Goal: Task Accomplishment & Management: Manage account settings

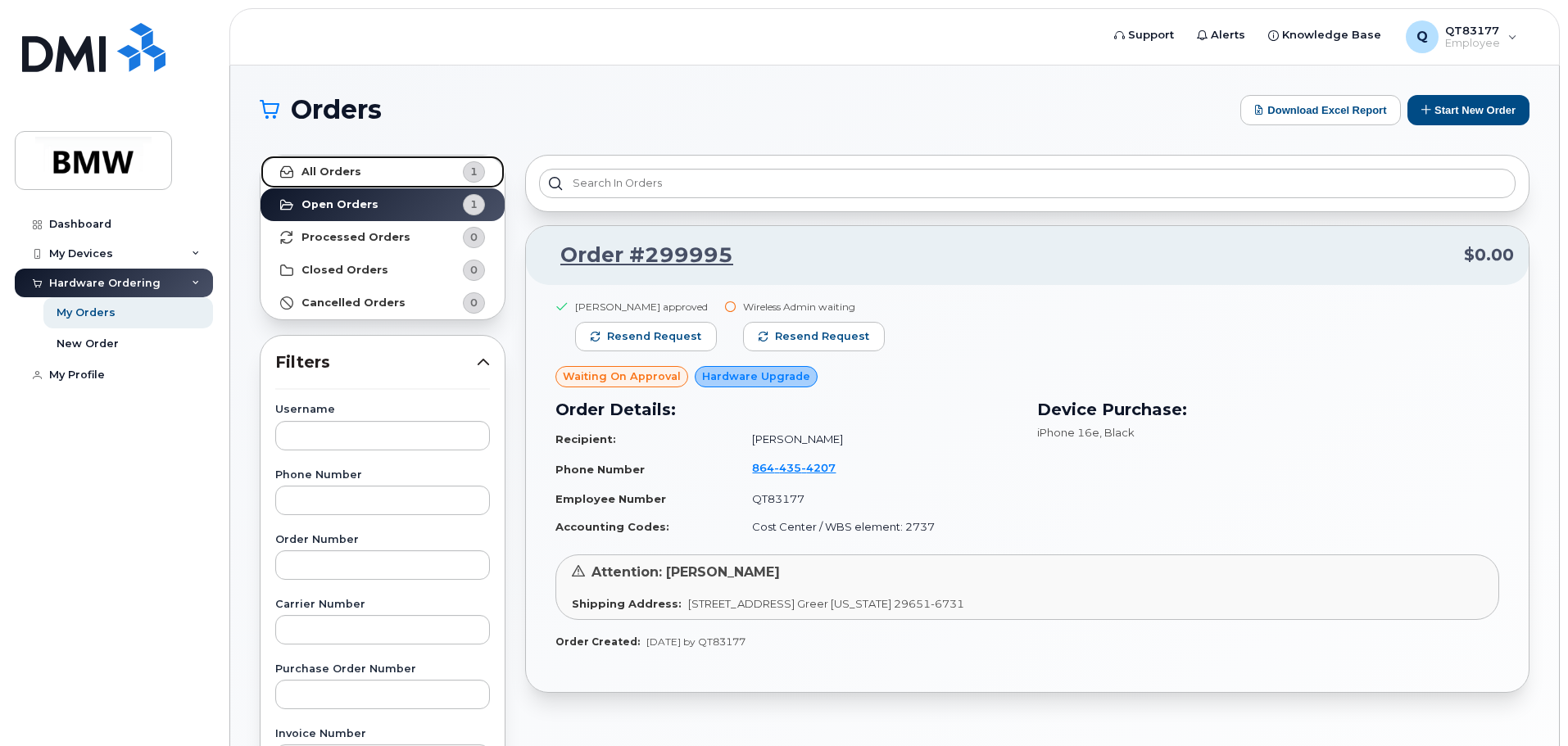
click at [394, 167] on link "All Orders 1" at bounding box center [382, 172] width 244 height 33
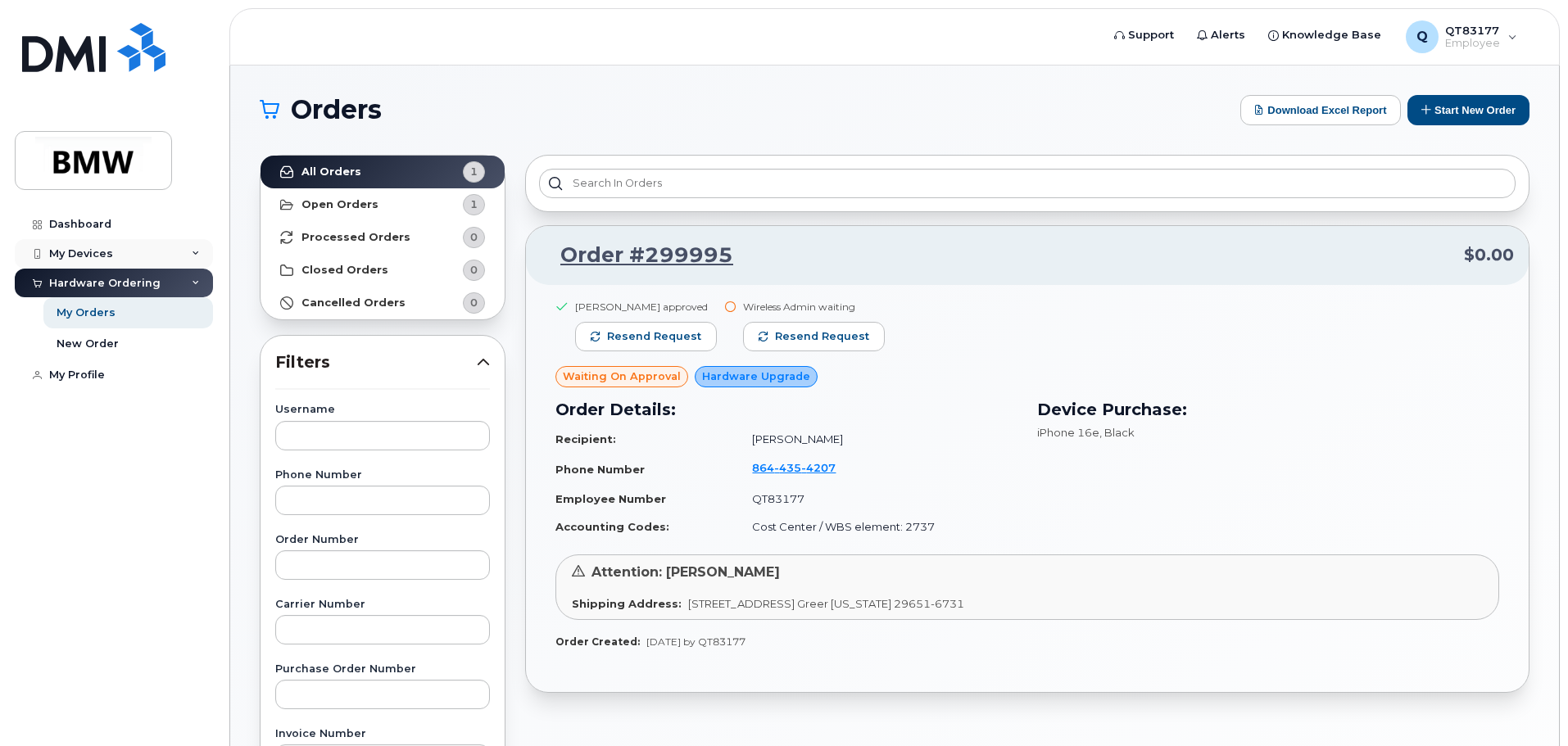
click at [130, 252] on div "My Devices" at bounding box center [113, 253] width 198 height 30
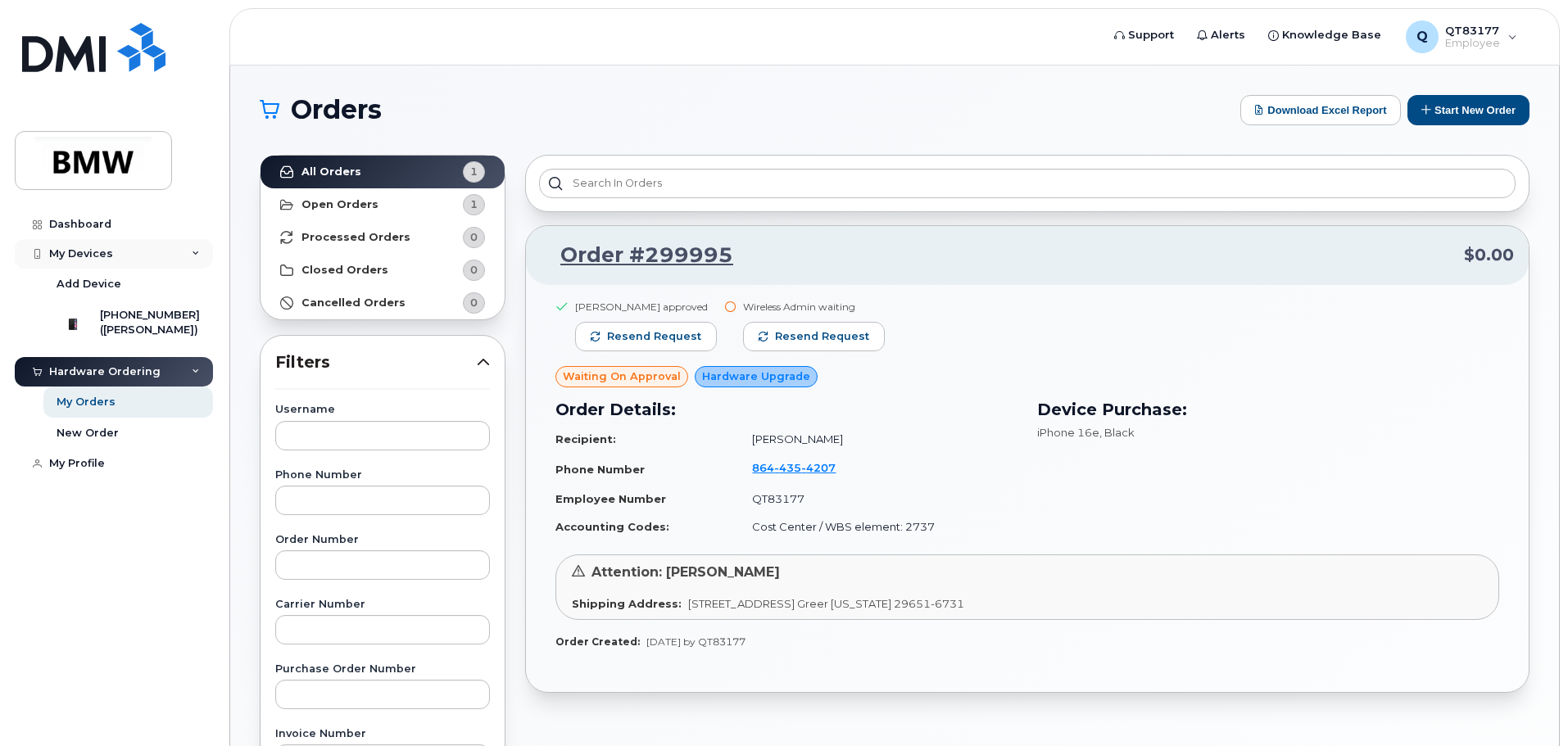
click at [125, 253] on div "My Devices" at bounding box center [113, 253] width 198 height 30
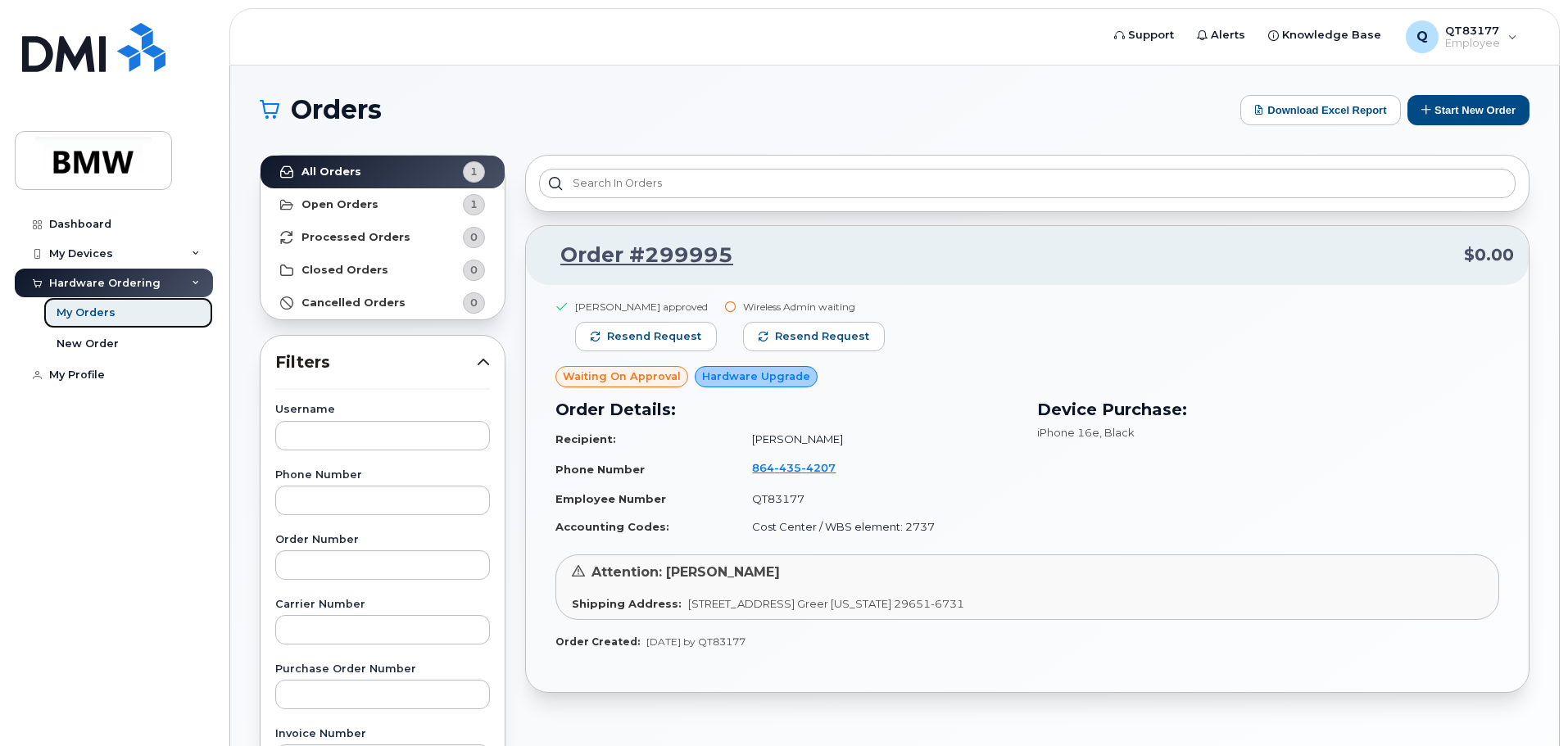
click at [127, 310] on link "My Orders" at bounding box center [128, 313] width 170 height 31
click at [127, 343] on link "New Order" at bounding box center [128, 344] width 170 height 31
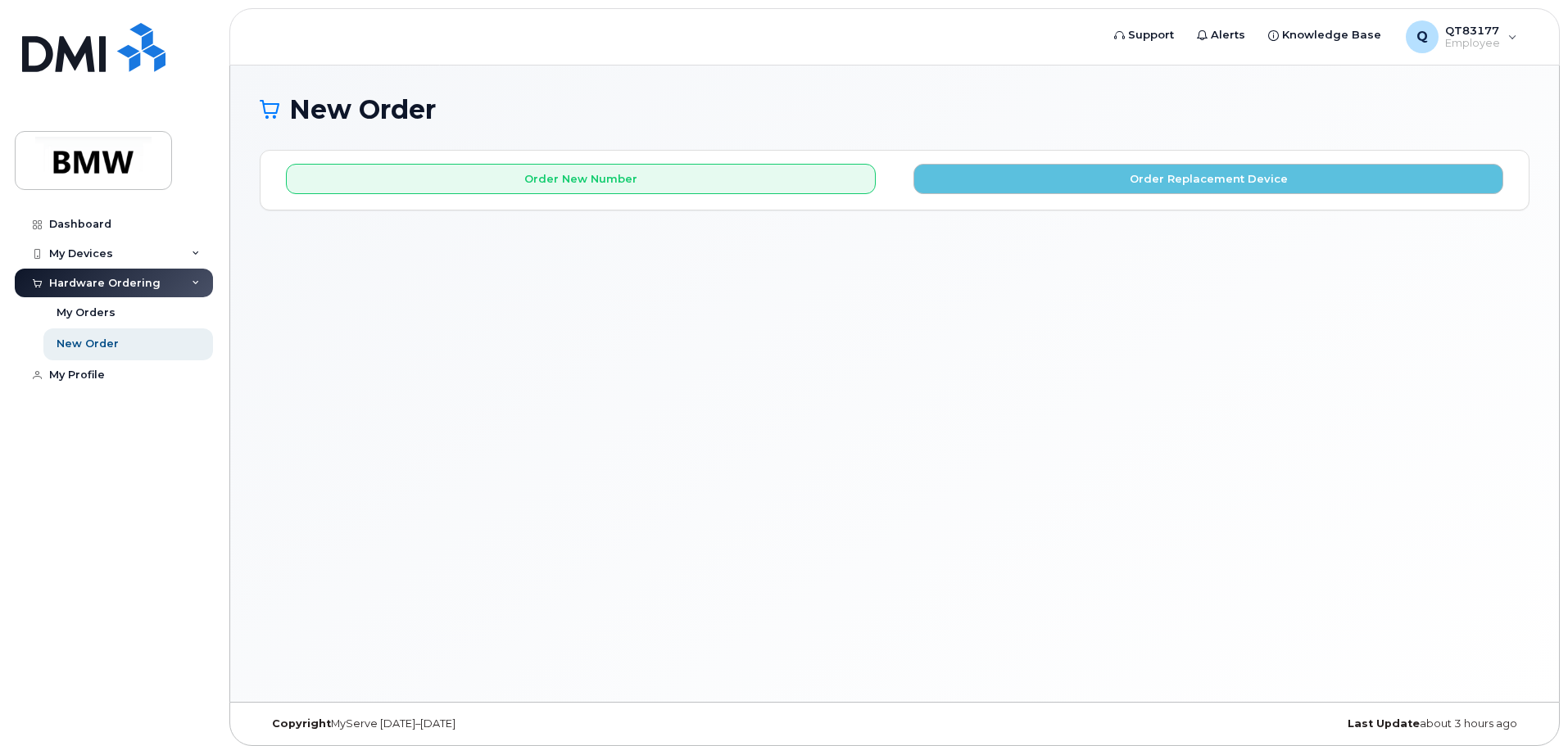
click at [105, 274] on div "Hardware Ordering" at bounding box center [113, 283] width 198 height 30
click at [150, 280] on div "Hardware Ordering" at bounding box center [105, 283] width 111 height 13
click at [151, 307] on link "My Orders" at bounding box center [128, 313] width 170 height 31
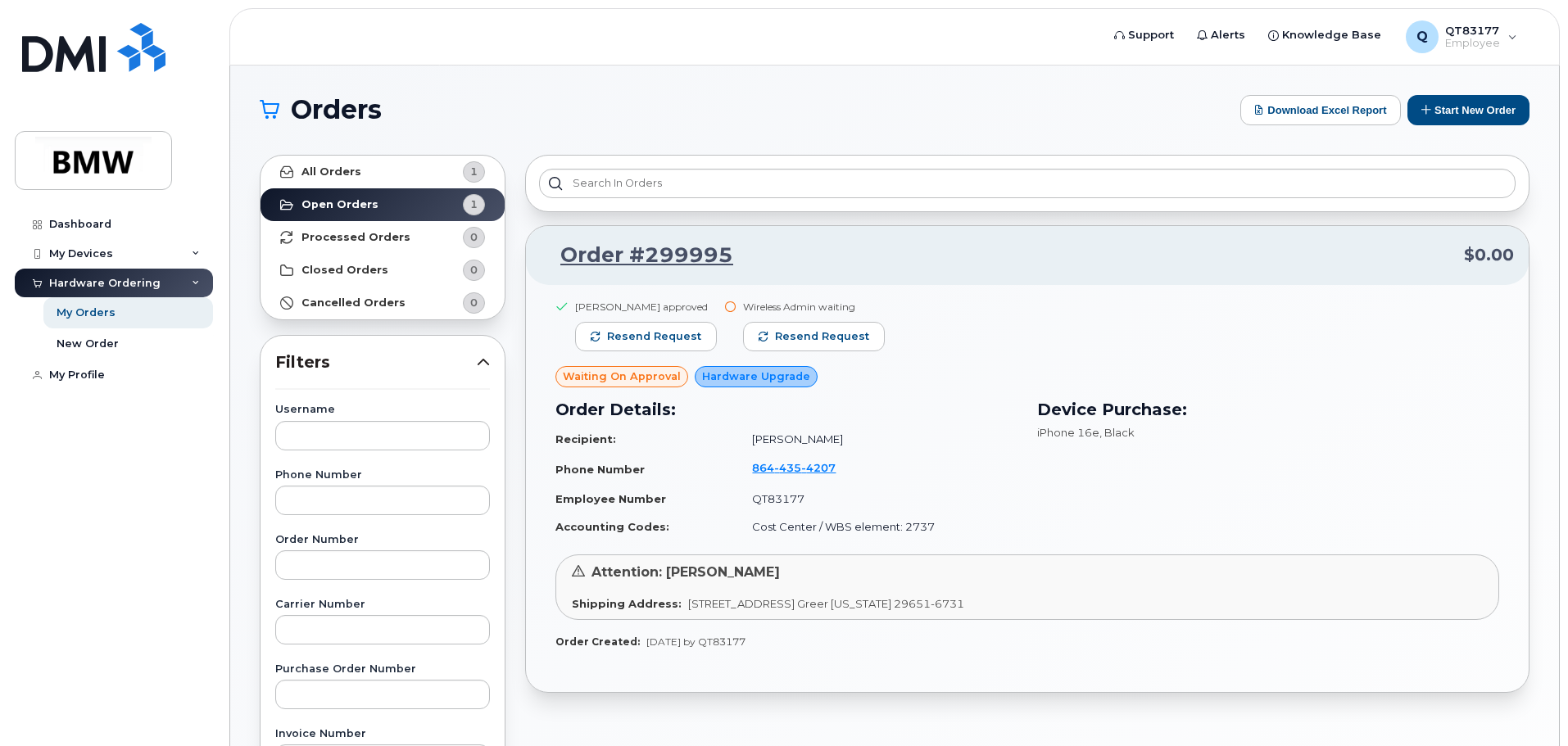
click at [795, 307] on div "Wireless Admin waiting" at bounding box center [813, 307] width 142 height 14
click at [726, 306] on div "Joseph Provenzano approved Resend request Wireless Admin waiting Resend request" at bounding box center [1027, 333] width 943 height 67
click at [733, 306] on icon at bounding box center [730, 307] width 11 height 11
drag, startPoint x: 733, startPoint y: 306, endPoint x: 740, endPoint y: 307, distance: 7.1
click at [733, 307] on icon at bounding box center [730, 307] width 11 height 11
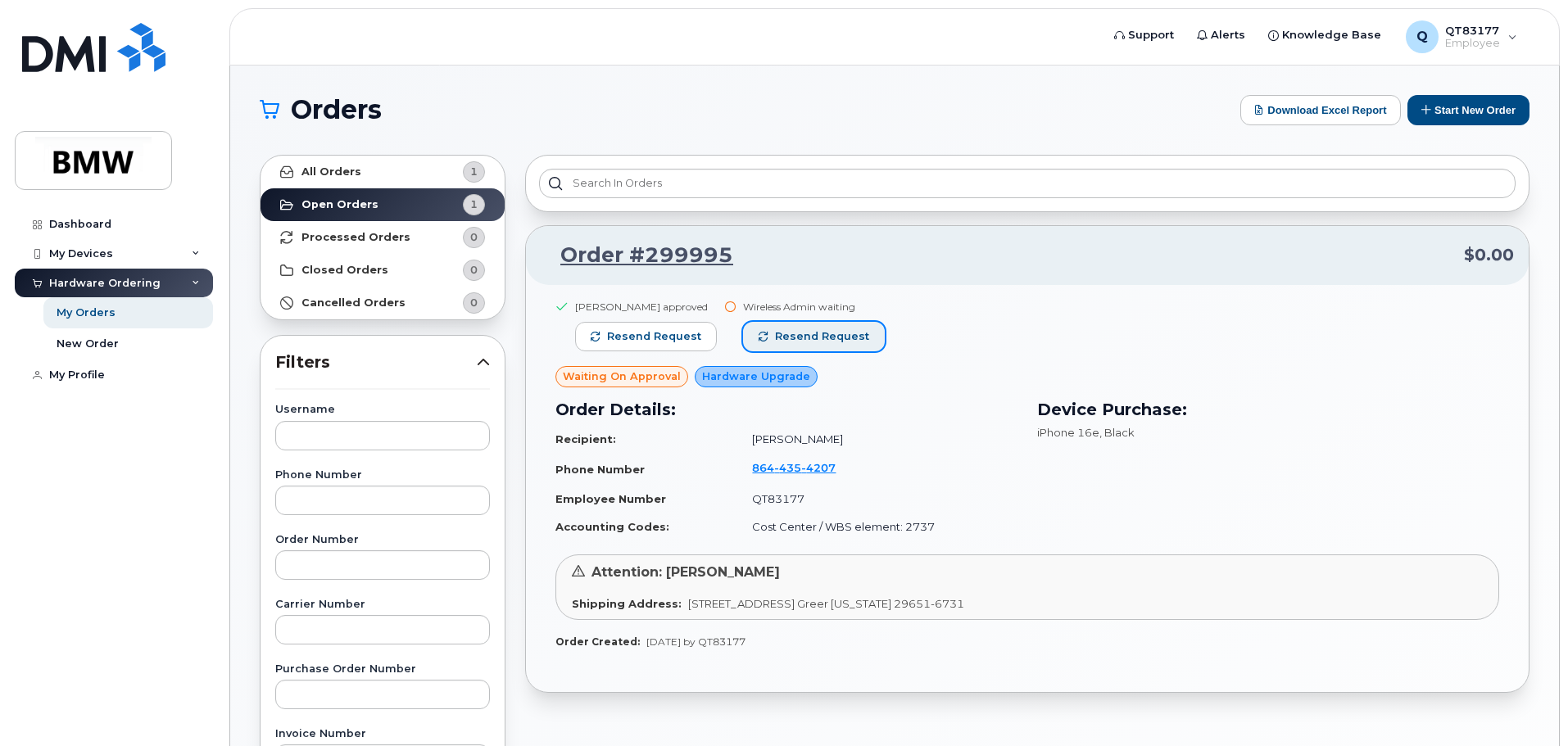
click at [790, 332] on span "Resend request" at bounding box center [822, 336] width 94 height 14
click at [352, 171] on strong "All Orders" at bounding box center [331, 172] width 59 height 13
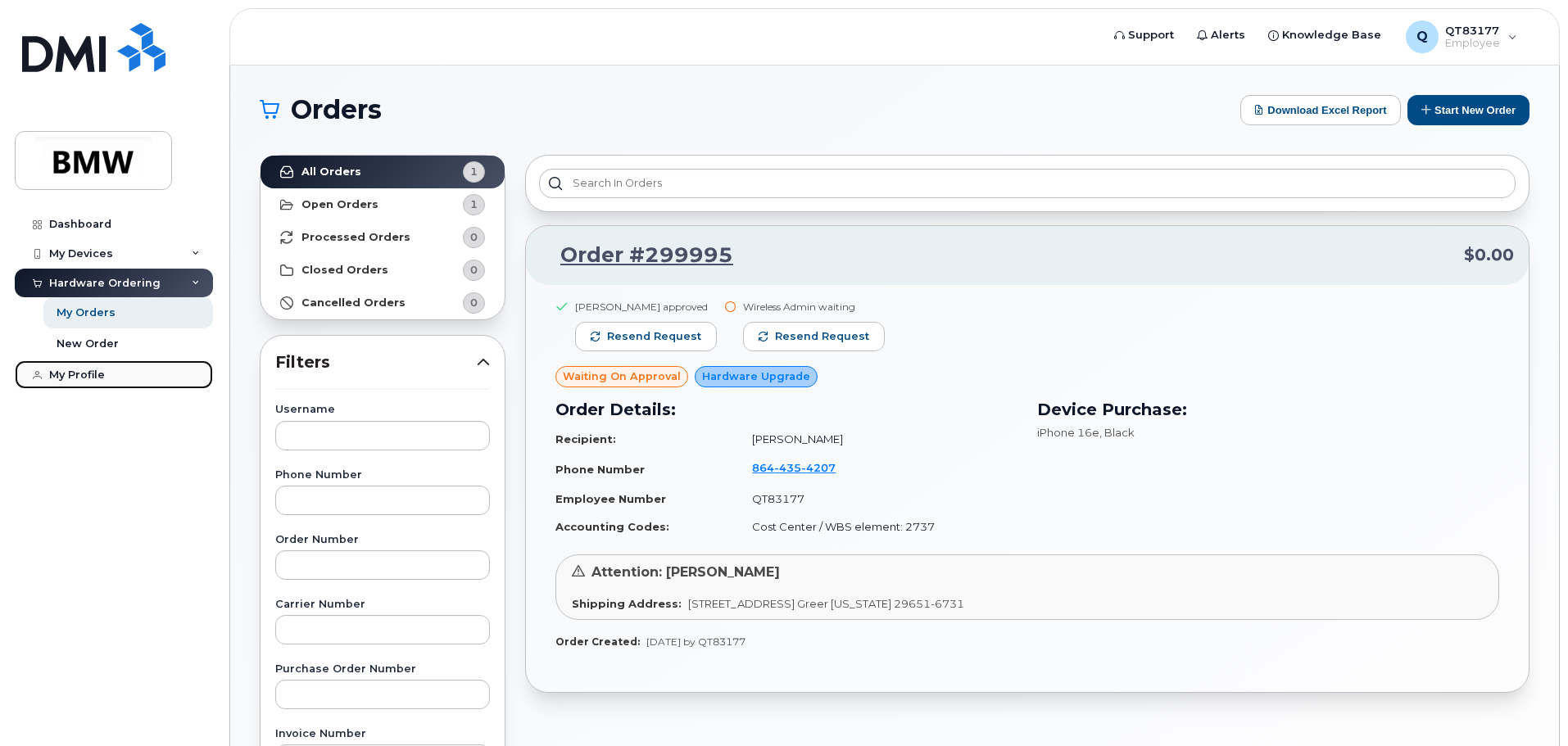
click at [67, 369] on div "My Profile" at bounding box center [77, 375] width 56 height 13
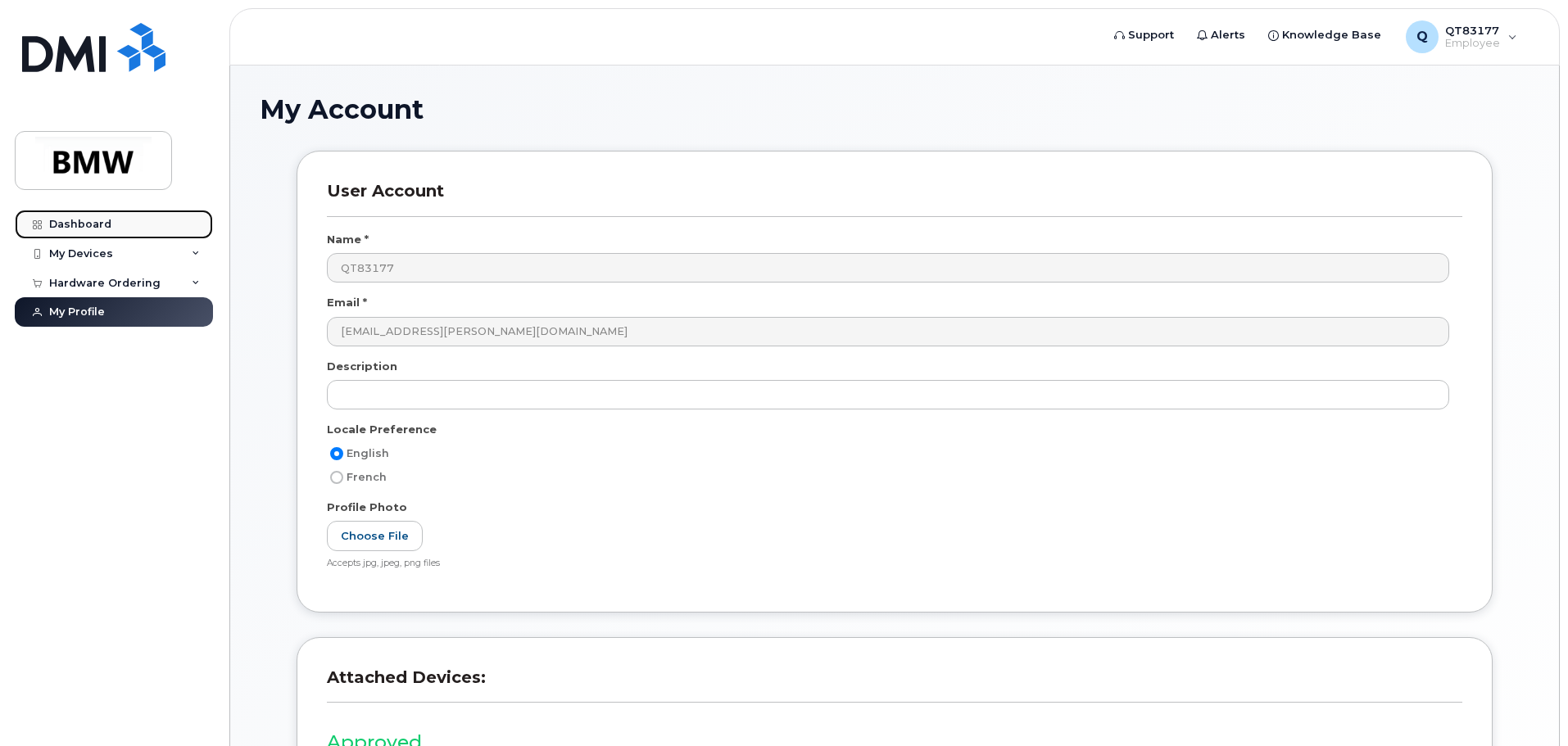
click at [83, 228] on div "Dashboard" at bounding box center [80, 223] width 62 height 13
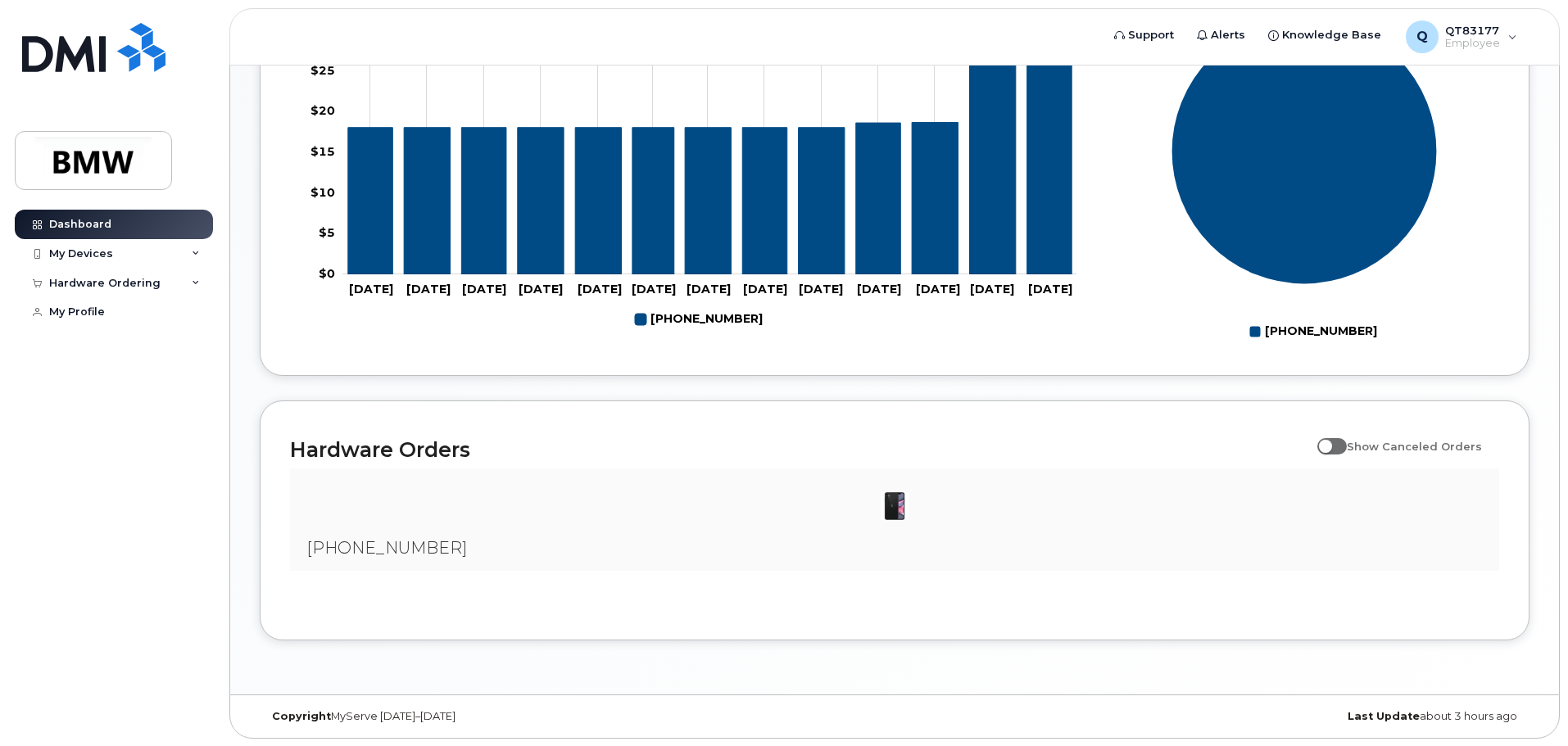
scroll to position [745, 0]
click at [127, 251] on div "My Devices" at bounding box center [113, 253] width 198 height 30
click at [144, 253] on div "My Devices" at bounding box center [113, 253] width 198 height 30
